Goal: Check status: Check status

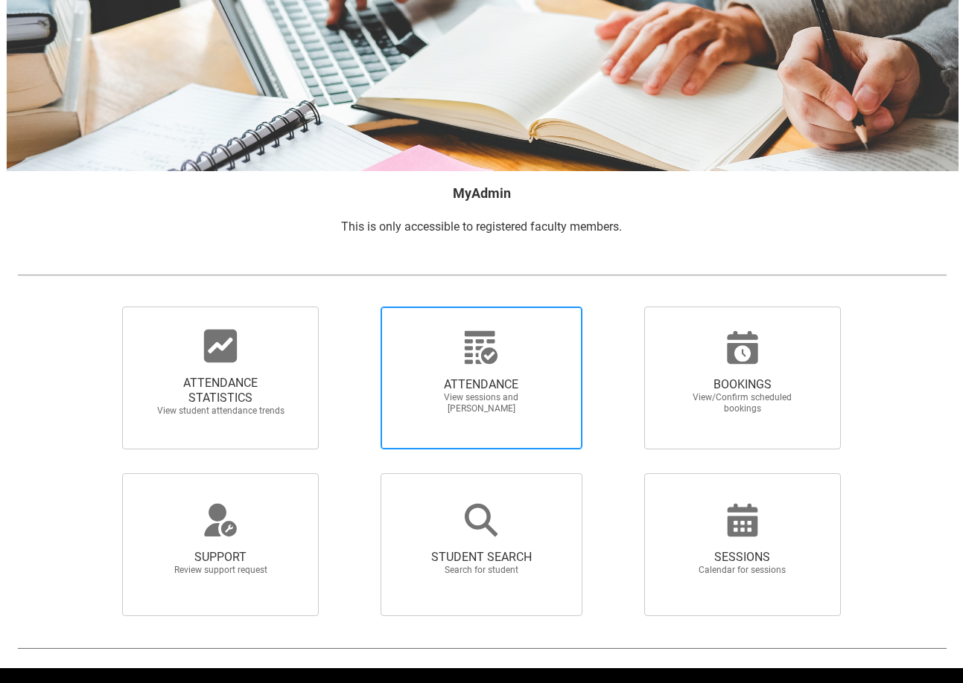
scroll to position [103, 0]
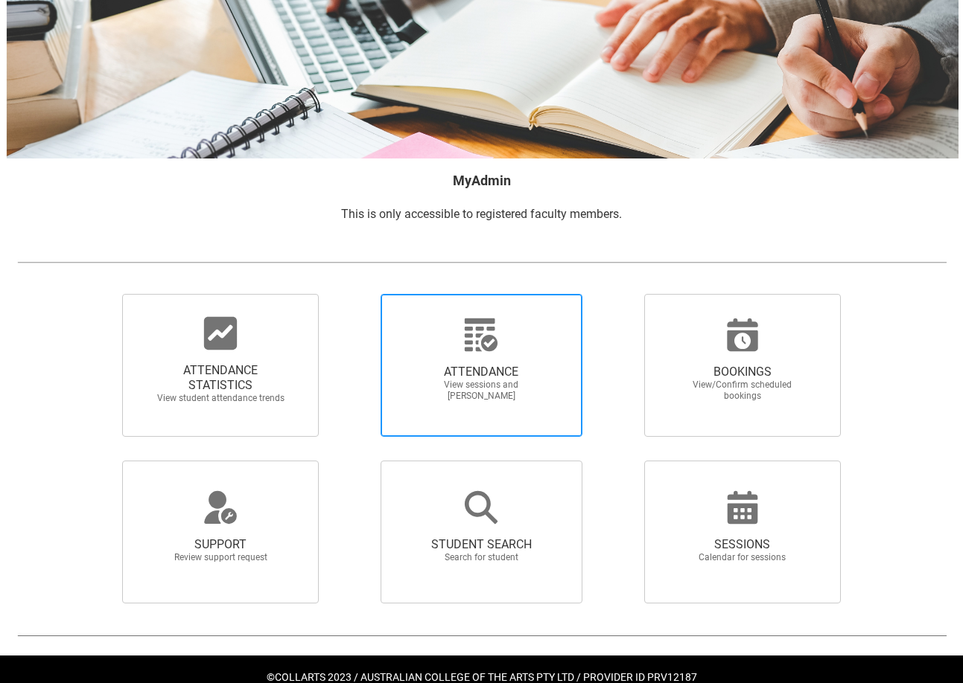
click at [517, 345] on div at bounding box center [480, 335] width 143 height 36
click at [355, 294] on input "ATTENDANCE View sessions and [PERSON_NAME]" at bounding box center [354, 293] width 1 height 1
radio input "true"
